Goal: Task Accomplishment & Management: Manage account settings

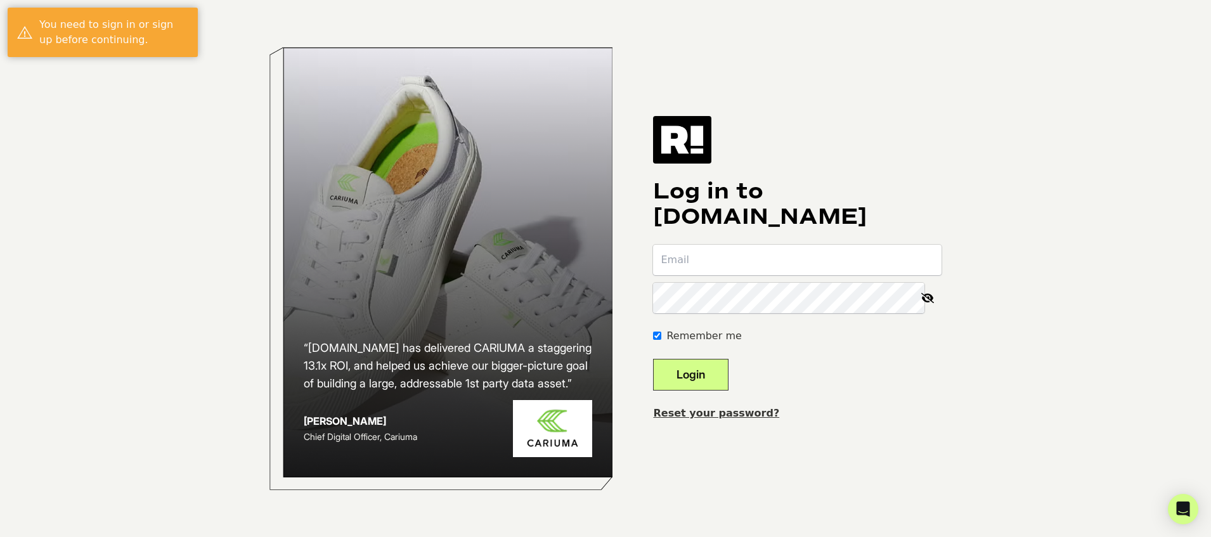
click at [725, 266] on input "email" at bounding box center [797, 260] width 288 height 30
click at [734, 262] on input "email" at bounding box center [797, 260] width 288 height 30
type input "[PERSON_NAME][EMAIL_ADDRESS][DOMAIN_NAME]"
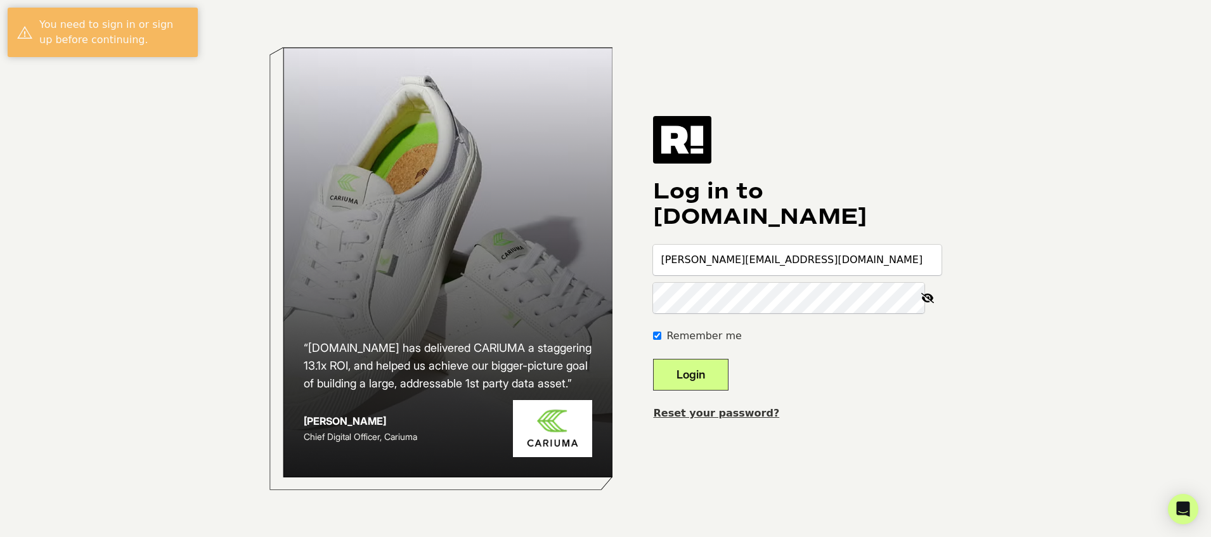
click at [731, 412] on link "Reset your password?" at bounding box center [716, 413] width 126 height 12
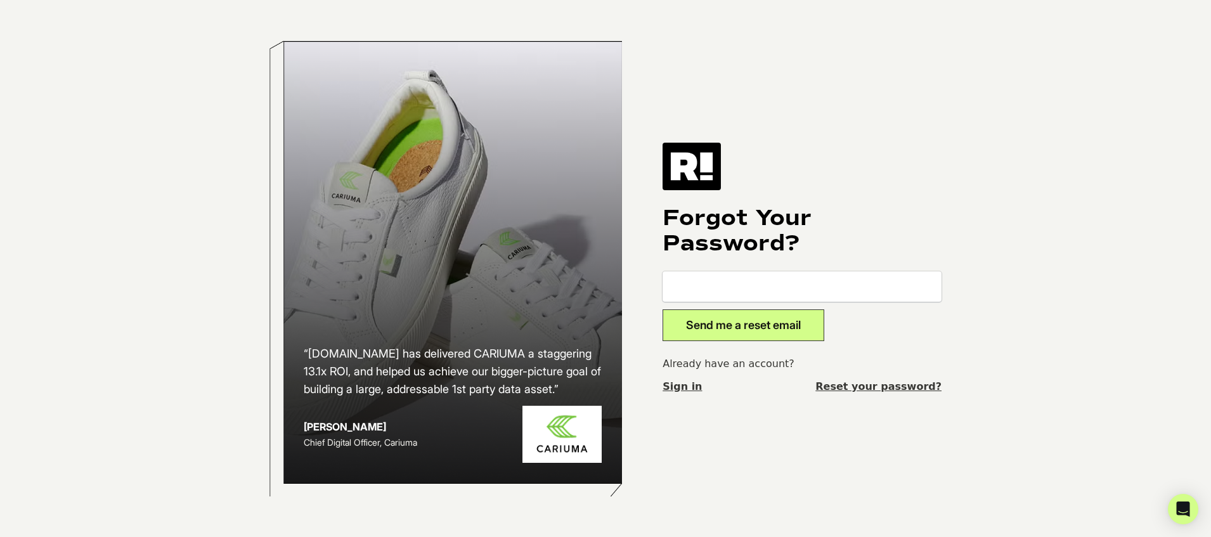
click at [700, 295] on input "email" at bounding box center [801, 286] width 279 height 30
type input "[PERSON_NAME][EMAIL_ADDRESS][DOMAIN_NAME]"
click at [913, 321] on form "dave@metarouter.io Send me a reset email" at bounding box center [801, 306] width 279 height 70
click at [771, 321] on button "Send me a reset email" at bounding box center [743, 325] width 162 height 32
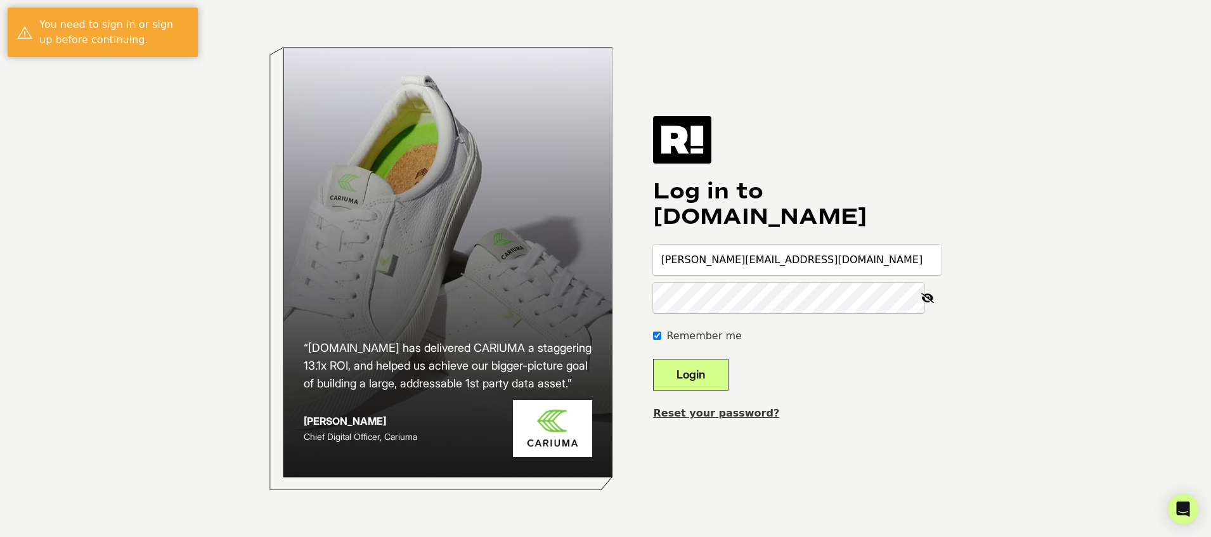
drag, startPoint x: 146, startPoint y: 216, endPoint x: 347, endPoint y: 59, distance: 254.2
click at [147, 214] on body "“[DOMAIN_NAME] has delivered CARIUMA a staggering 13.1x ROI, and helped us achi…" at bounding box center [605, 268] width 1211 height 537
click at [722, 261] on input "email" at bounding box center [797, 260] width 288 height 30
type input "osvaldo@metarouter.io"
click at [653, 359] on button "Login" at bounding box center [690, 375] width 75 height 32
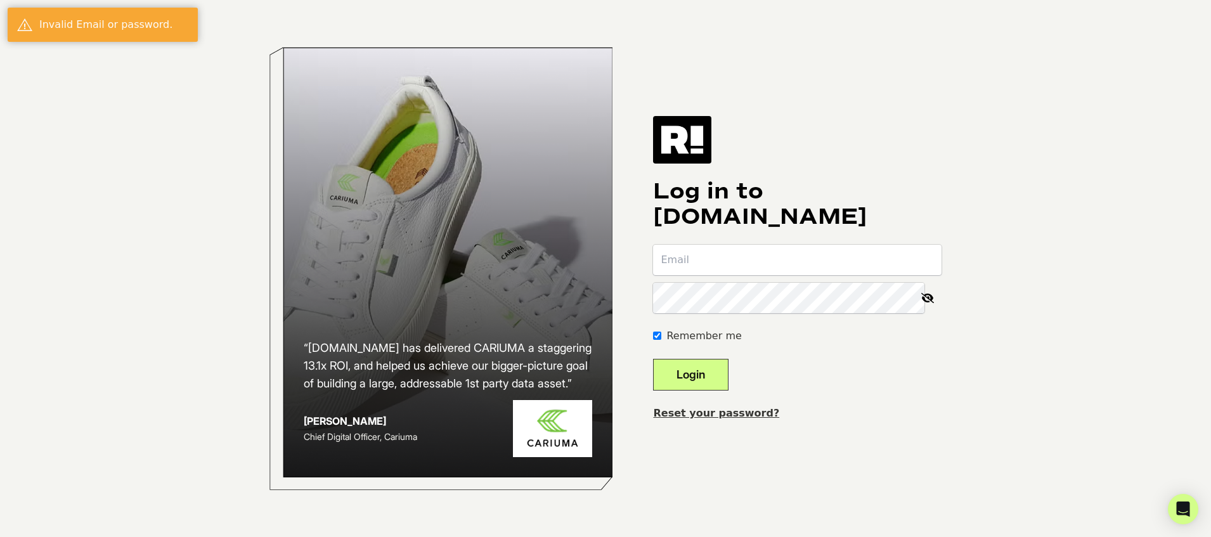
click at [723, 415] on link "Reset your password?" at bounding box center [716, 413] width 126 height 12
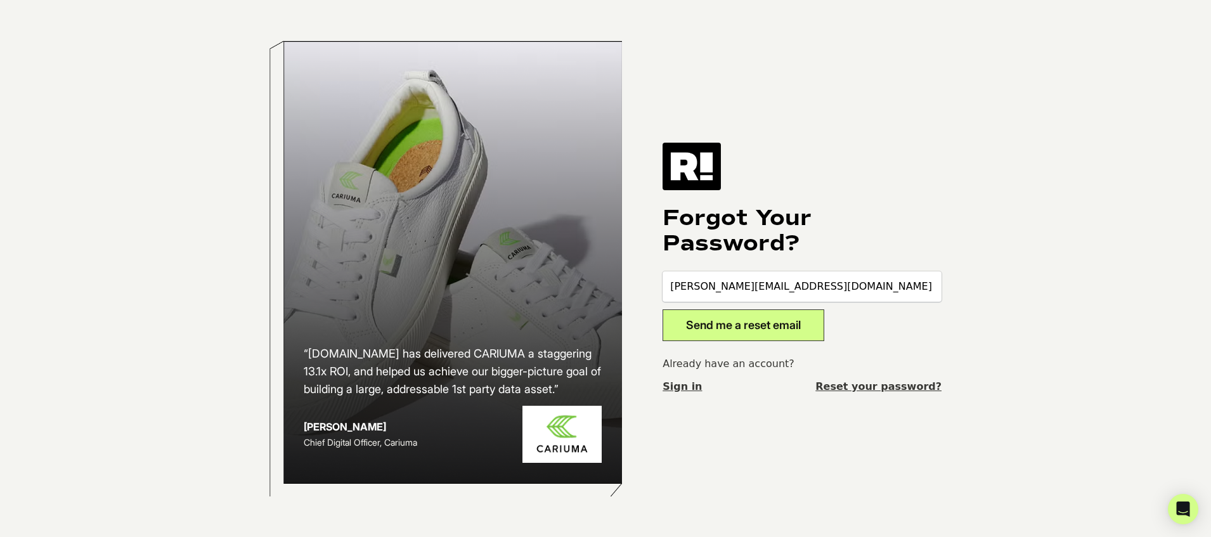
type input "[PERSON_NAME][EMAIL_ADDRESS][DOMAIN_NAME]"
click at [704, 333] on button "Send me a reset email" at bounding box center [743, 325] width 162 height 32
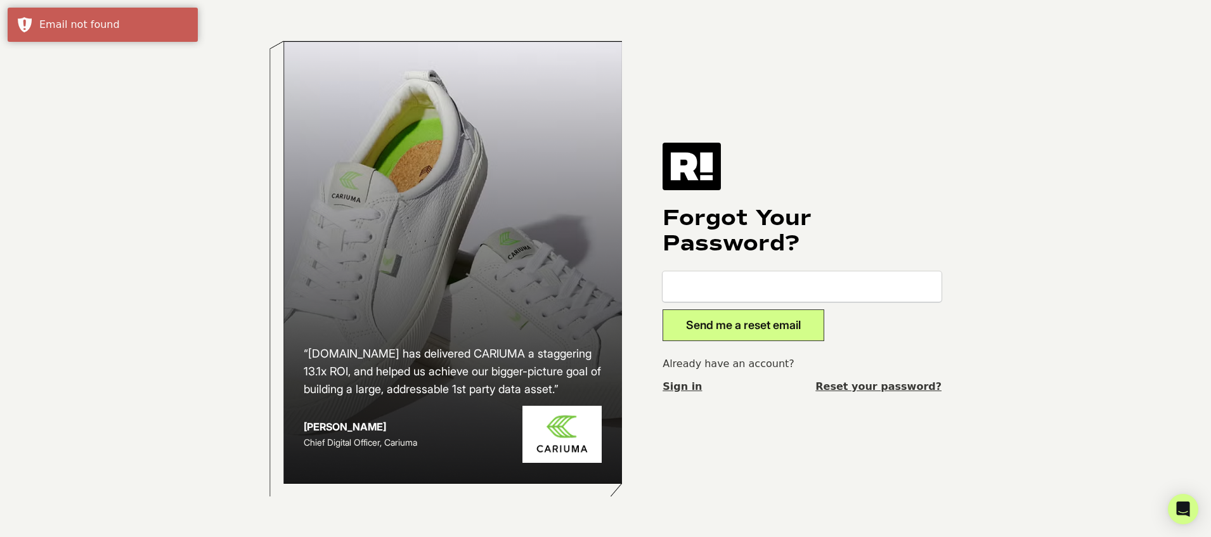
click at [747, 274] on input "email" at bounding box center [801, 286] width 279 height 30
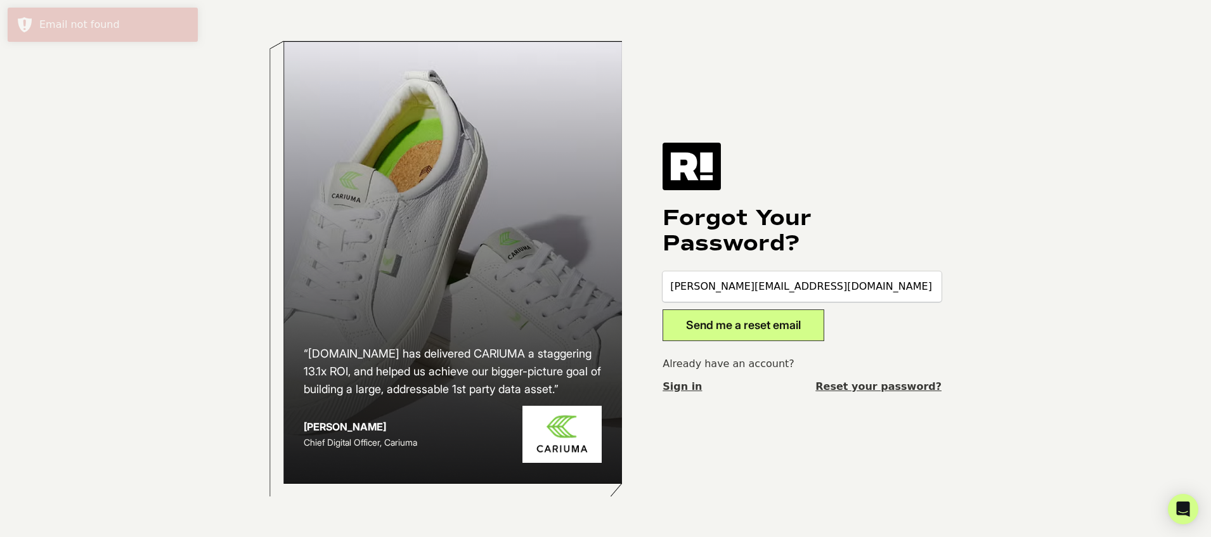
type input "[PERSON_NAME][EMAIL_ADDRESS][DOMAIN_NAME]"
click at [738, 318] on button "Send me a reset email" at bounding box center [743, 325] width 162 height 32
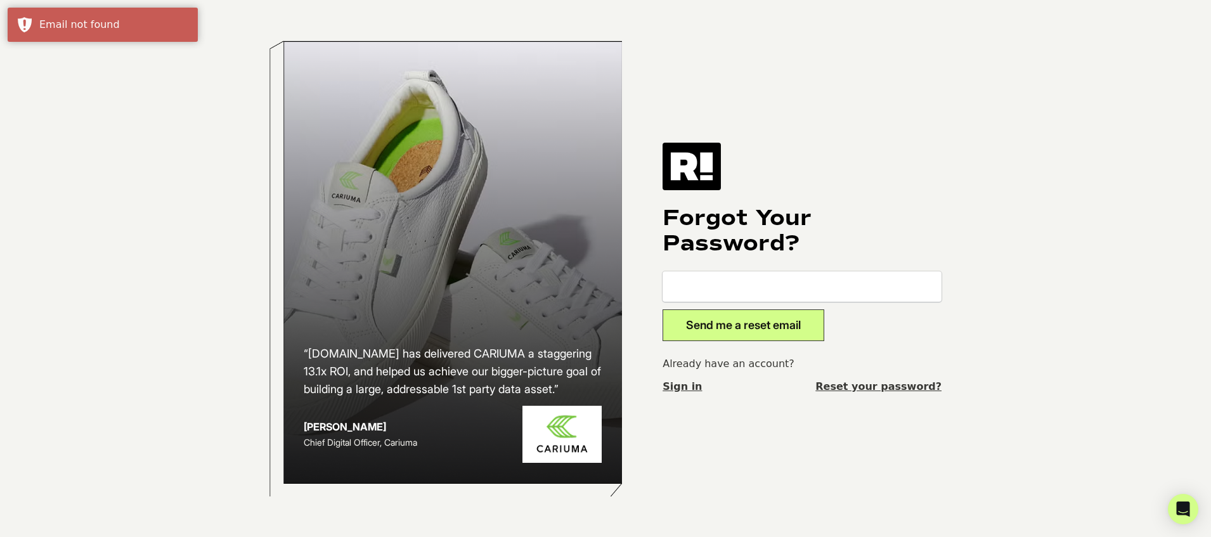
click at [743, 284] on input "email" at bounding box center [801, 286] width 279 height 30
type input "william@metarouter.io"
click at [744, 324] on button "Send me a reset email" at bounding box center [743, 325] width 162 height 32
click at [732, 274] on input "email" at bounding box center [801, 286] width 279 height 30
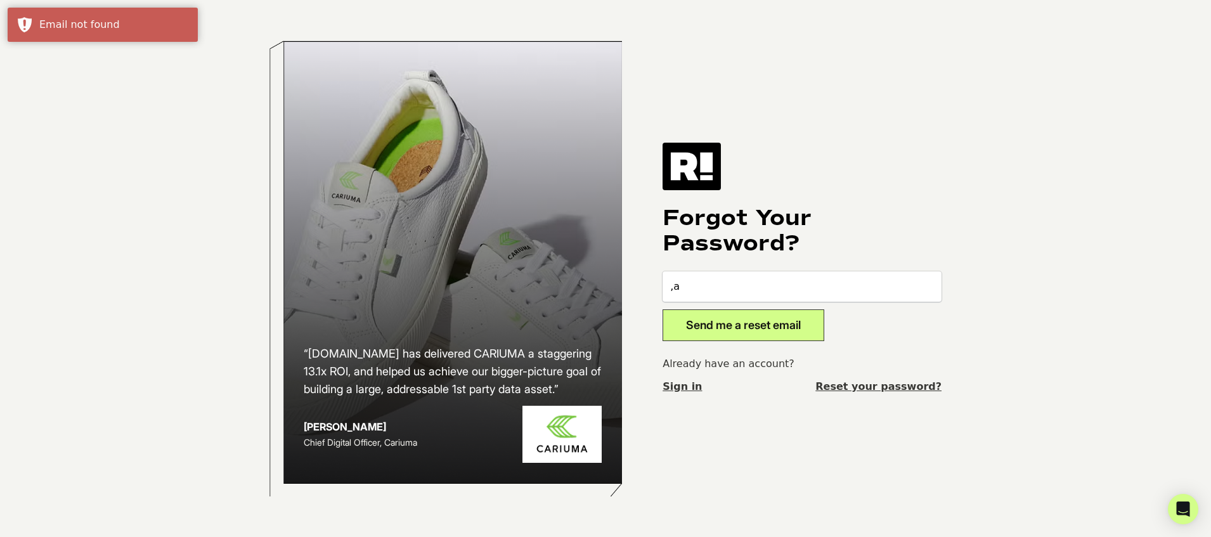
type input ","
type input "maisha@metarouter.io"
click at [745, 324] on button "Send me a reset email" at bounding box center [743, 325] width 162 height 32
click at [748, 288] on input "email" at bounding box center [801, 286] width 279 height 30
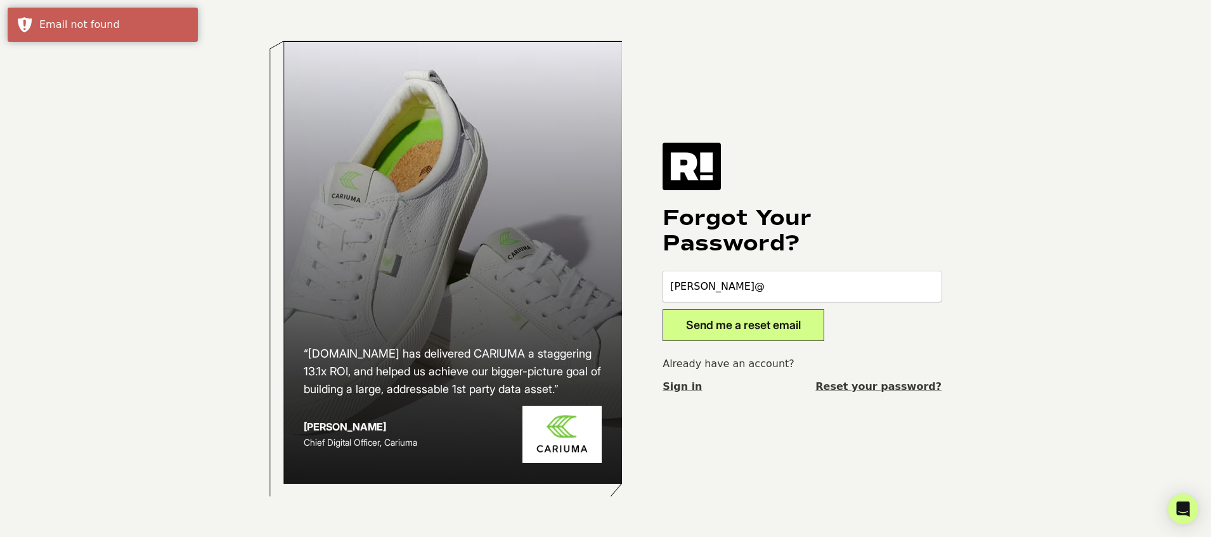
type input "[PERSON_NAME][EMAIL_ADDRESS][DOMAIN_NAME]"
click at [771, 331] on button "Send me a reset email" at bounding box center [743, 325] width 162 height 32
click at [770, 290] on input "email" at bounding box center [801, 286] width 279 height 30
type input "michael@metarouter.io"
click at [780, 327] on button "Send me a reset email" at bounding box center [743, 325] width 162 height 32
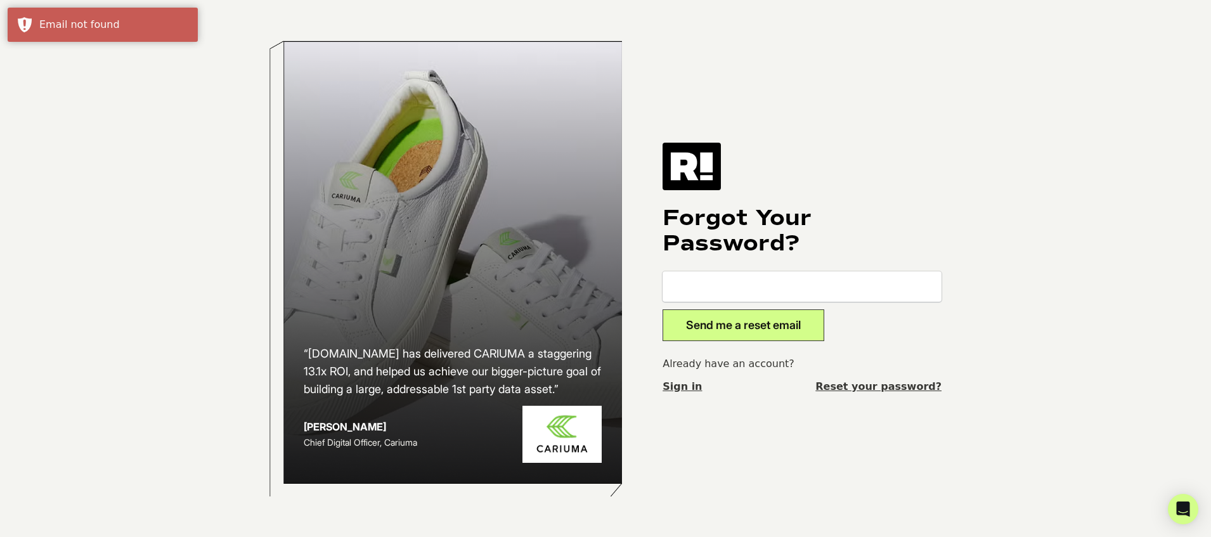
click at [762, 292] on input "email" at bounding box center [801, 286] width 279 height 30
type input "[PERSON_NAME][EMAIL_ADDRESS][DOMAIN_NAME]"
click at [755, 325] on button "Send me a reset email" at bounding box center [743, 325] width 162 height 32
click at [761, 295] on input "email" at bounding box center [801, 286] width 279 height 30
type input "[EMAIL_ADDRESS][DOMAIN_NAME]"
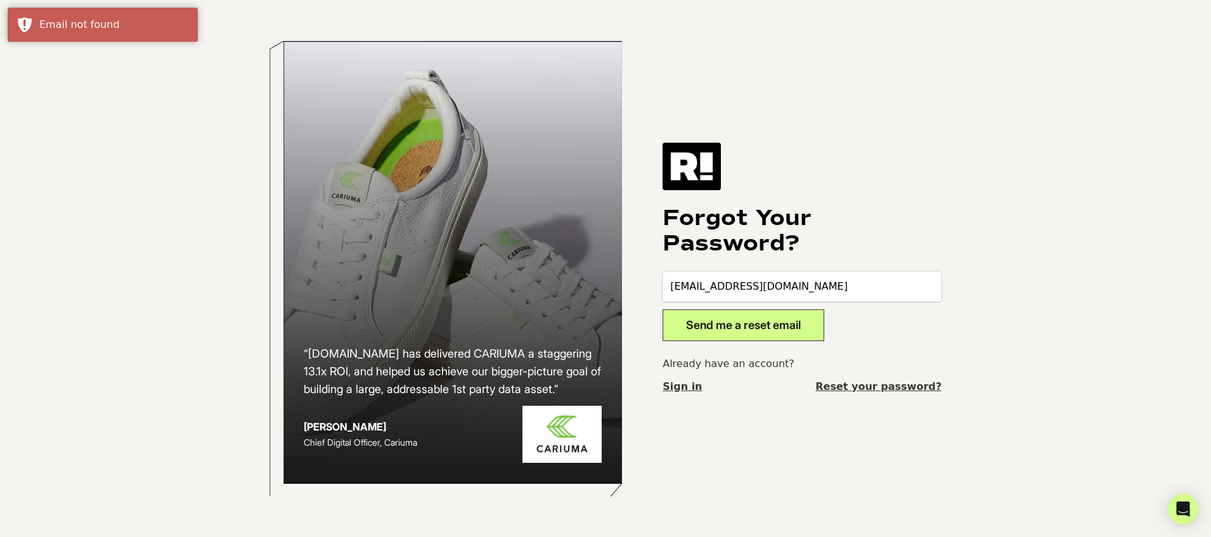
click at [773, 326] on button "Send me a reset email" at bounding box center [743, 325] width 162 height 32
click at [772, 297] on input "email" at bounding box center [801, 286] width 279 height 30
type input "michele@metarouter.io"
click at [767, 323] on button "Send me a reset email" at bounding box center [743, 325] width 162 height 32
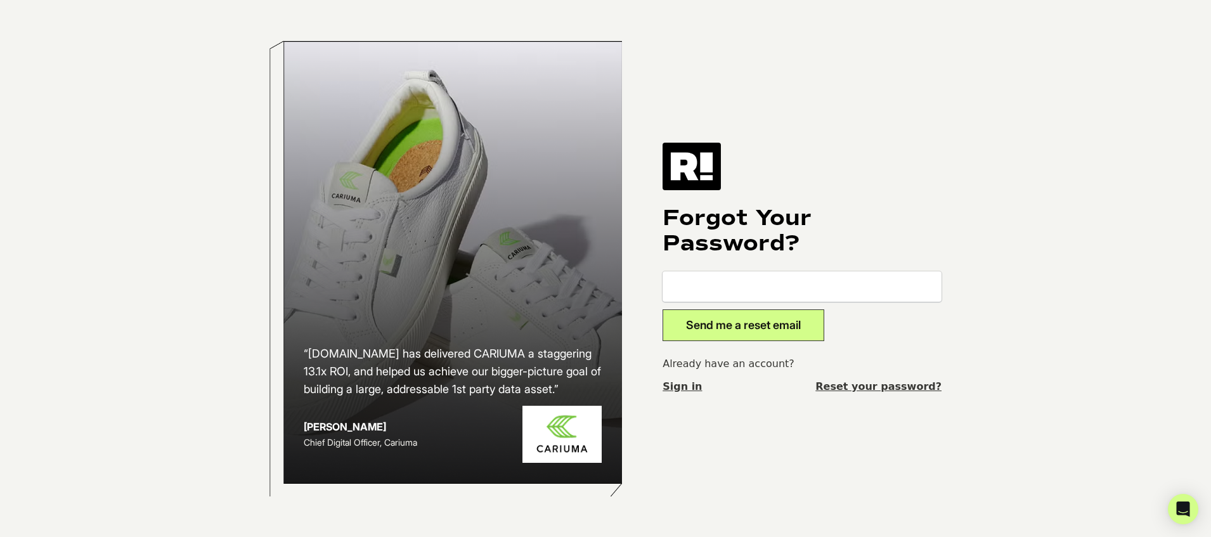
click at [725, 285] on input "email" at bounding box center [801, 286] width 279 height 30
type input "[PERSON_NAME][EMAIL_ADDRESS][DOMAIN_NAME]"
click at [727, 325] on button "Send me a reset email" at bounding box center [743, 325] width 162 height 32
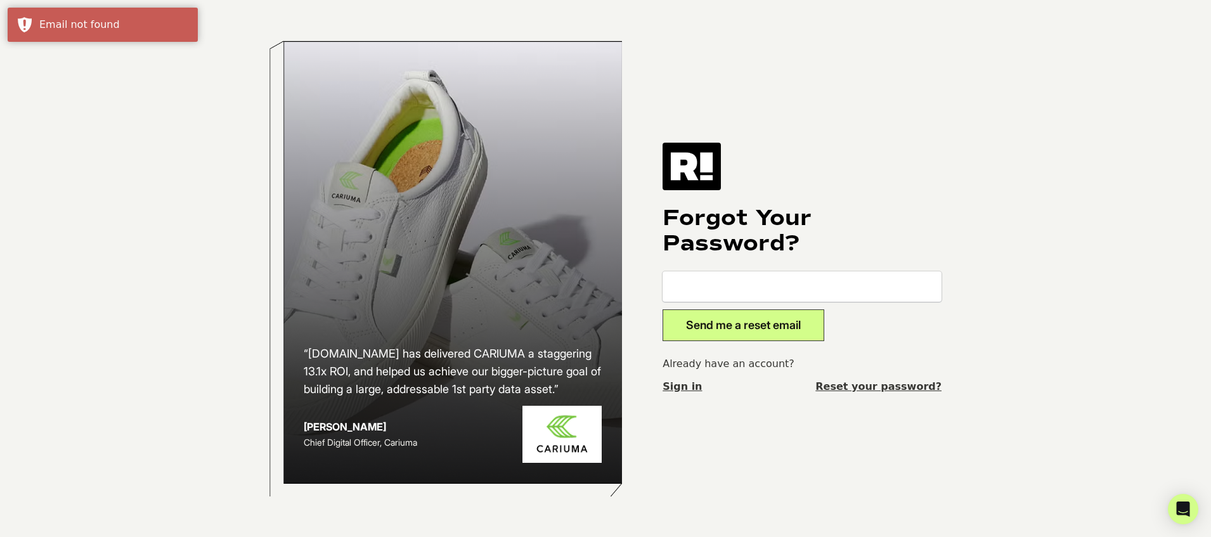
click at [735, 293] on input "email" at bounding box center [801, 286] width 279 height 30
type input "dio@metarouter.io"
click at [737, 325] on button "Send me a reset email" at bounding box center [743, 325] width 162 height 32
click at [738, 287] on input "email" at bounding box center [801, 286] width 279 height 30
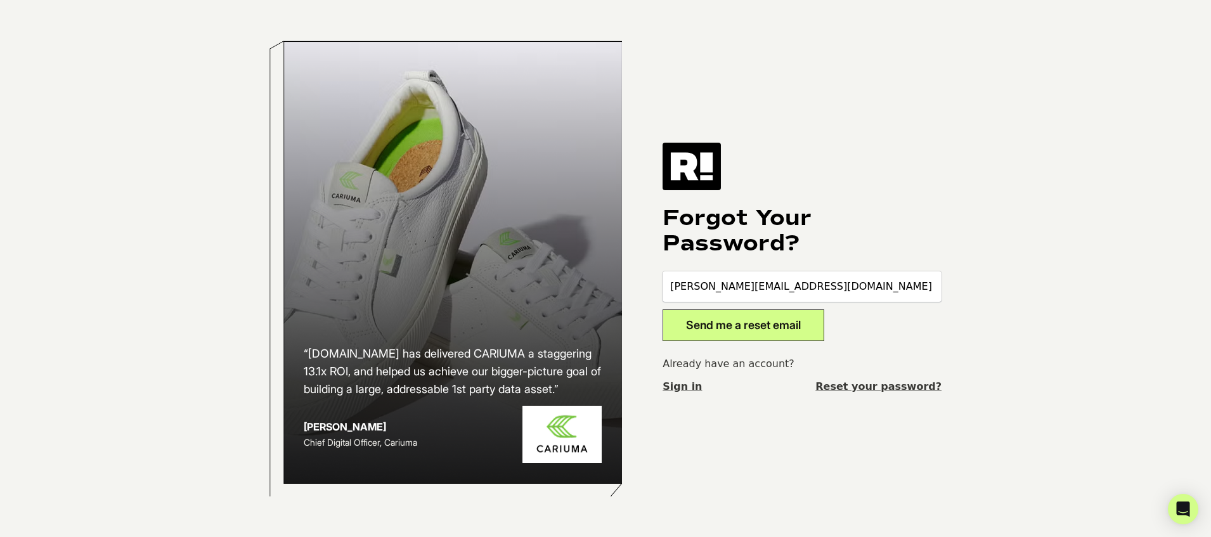
type input "neill@metarouter.io"
click at [731, 330] on button "Send me a reset email" at bounding box center [743, 325] width 162 height 32
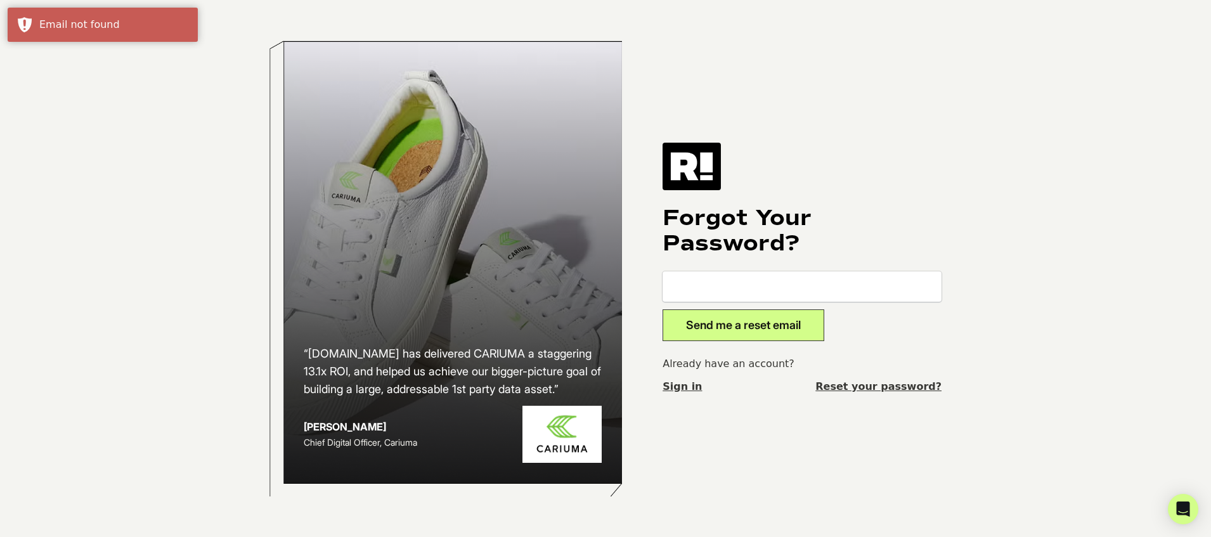
click at [726, 280] on input "email" at bounding box center [801, 286] width 279 height 30
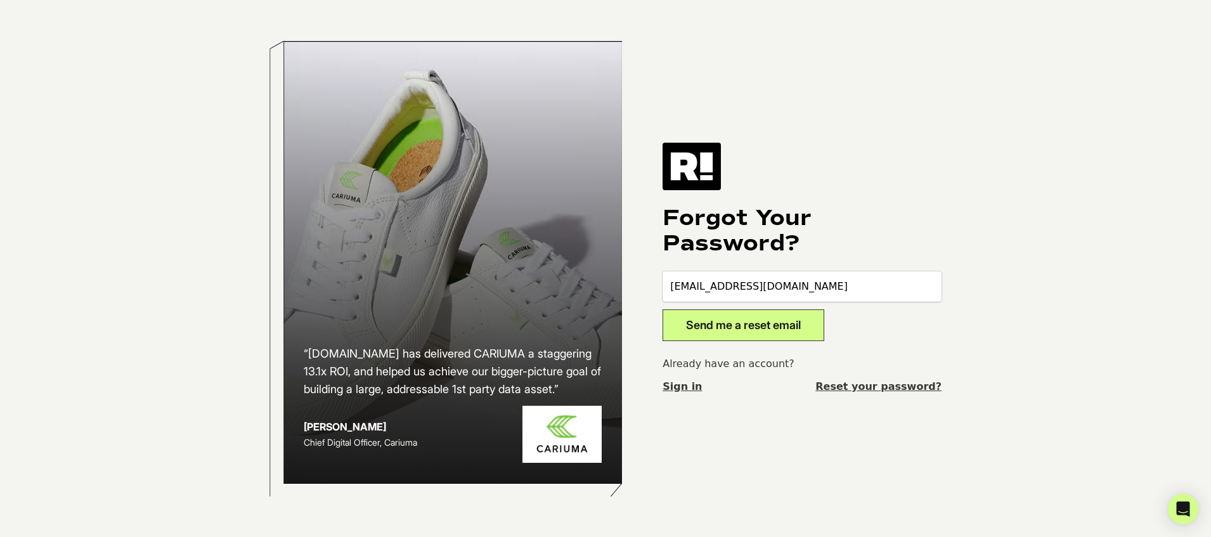
type input "nikhil@metarouter.io"
click at [720, 321] on button "Send me a reset email" at bounding box center [743, 325] width 162 height 32
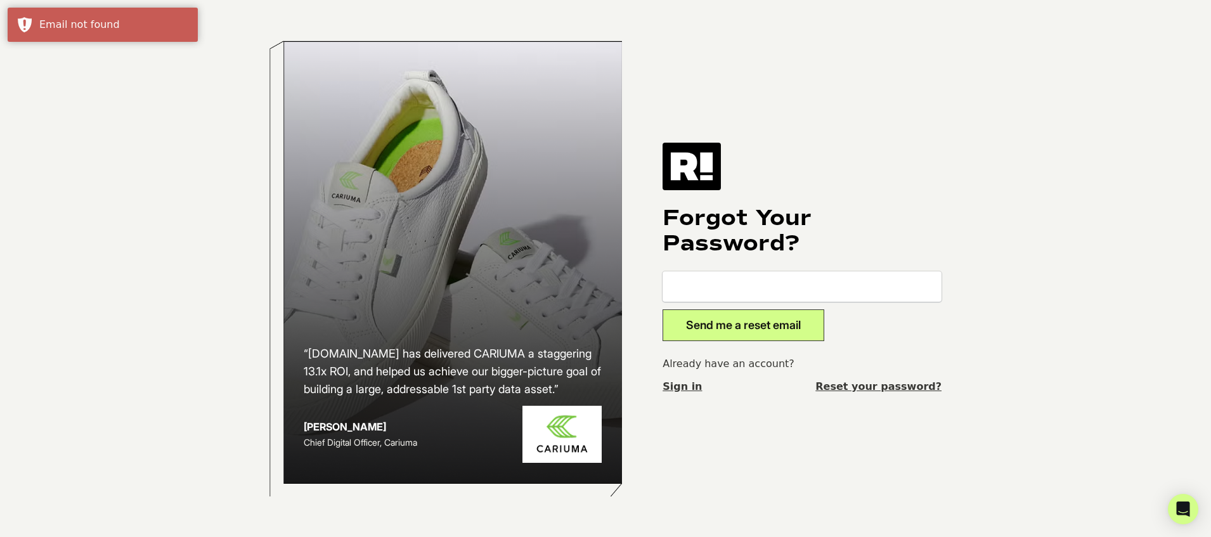
click at [735, 285] on input "email" at bounding box center [801, 286] width 279 height 30
type input "[PERSON_NAME][EMAIL_ADDRESS][DOMAIN_NAME]"
click at [726, 321] on button "Send me a reset email" at bounding box center [743, 325] width 162 height 32
